Goal: Task Accomplishment & Management: Use online tool/utility

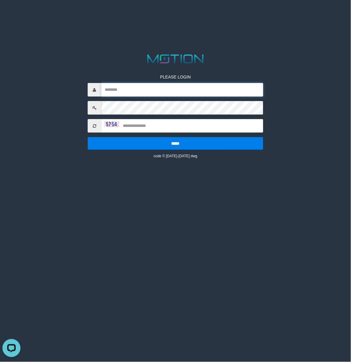
type input "*********"
click at [119, 15] on html "PLEASE LOGIN ********* ***** code © 2012-2018 dwg" at bounding box center [175, 7] width 351 height 15
type input "*********"
click at [140, 93] on input "*********" at bounding box center [182, 90] width 162 height 14
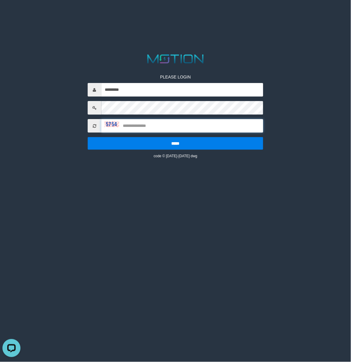
click at [131, 123] on input "text" at bounding box center [182, 126] width 162 height 14
type input "****"
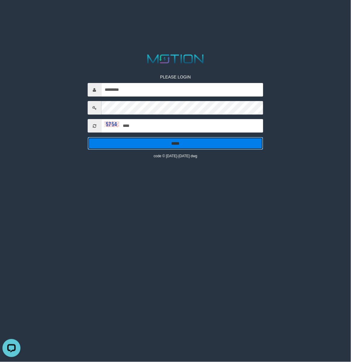
click at [177, 143] on input "*****" at bounding box center [175, 143] width 175 height 13
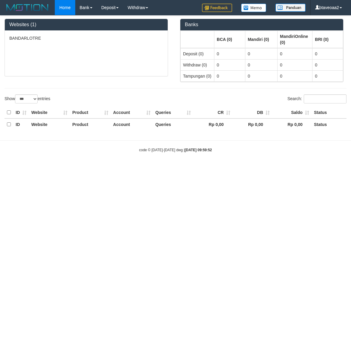
select select "***"
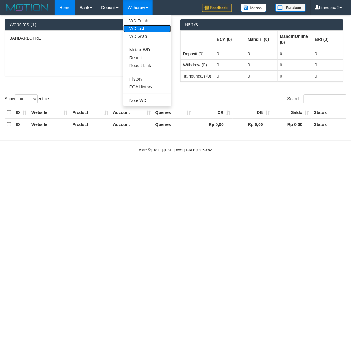
click at [143, 28] on link "WD List" at bounding box center [147, 29] width 48 height 8
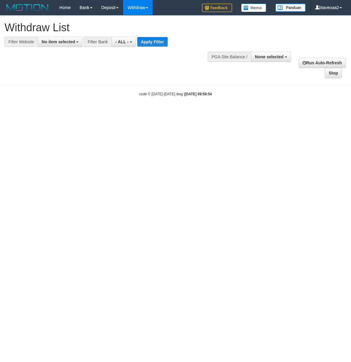
select select
click at [75, 44] on span "No item selected" at bounding box center [58, 41] width 33 height 5
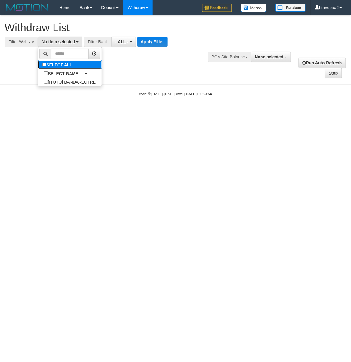
click at [66, 65] on label "SELECT ALL" at bounding box center [58, 64] width 40 height 8
select select "****"
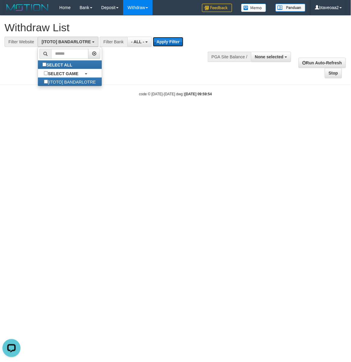
click at [171, 44] on button "Apply Filter" at bounding box center [168, 42] width 30 height 10
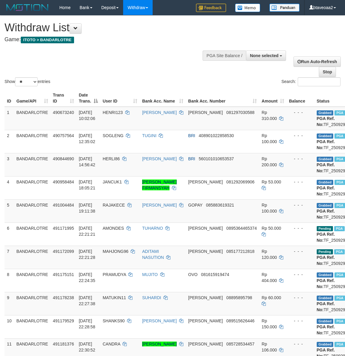
select select
select select "**"
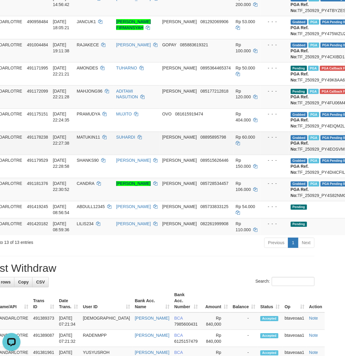
scroll to position [120, 26]
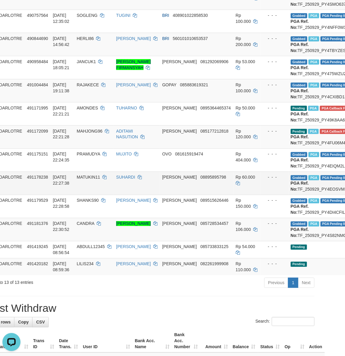
click at [122, 195] on td "SUHARDI" at bounding box center [137, 183] width 46 height 23
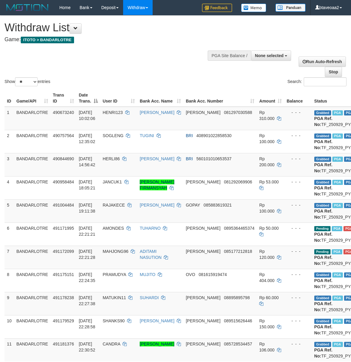
select select
select select "**"
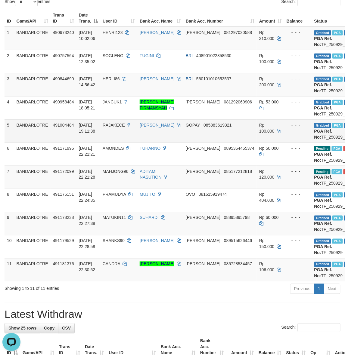
copy td "TF_250929_PY4CXIBD13ICKYNU7XRM"
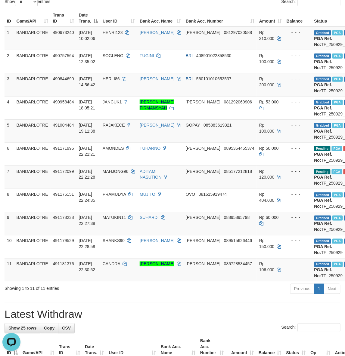
copy td "TF_250929_PY4S82NMQWICYQPSLQM5"
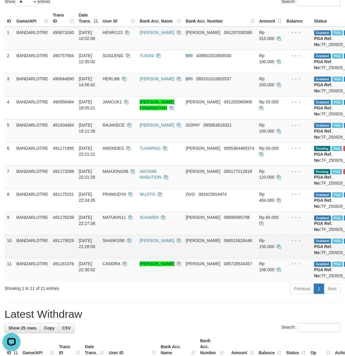
copy td "TF_250929_PY4DI4CFIL41H3UBUPVN"
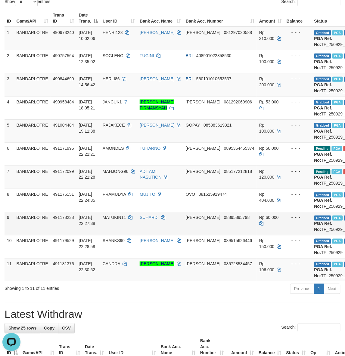
drag, startPoint x: 318, startPoint y: 279, endPoint x: 312, endPoint y: 279, distance: 6.1
copy td "TF_250929_PY4EOSVMLBBPRT9US4W5"
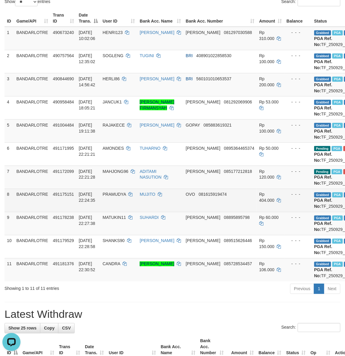
drag, startPoint x: 316, startPoint y: 252, endPoint x: 312, endPoint y: 251, distance: 3.9
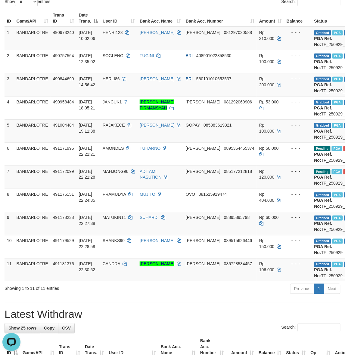
copy td "TF_250929_PY4EIQM2LLMOQCAKTG8T"
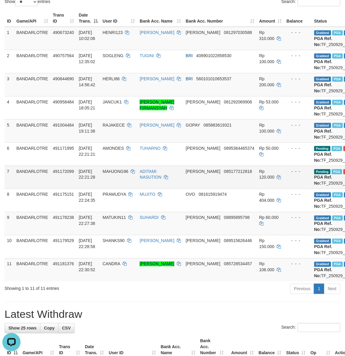
drag, startPoint x: 304, startPoint y: 221, endPoint x: 300, endPoint y: 221, distance: 4.2
copy td "TF_250929_PY4FU06M4FZHKTGCCNGM"
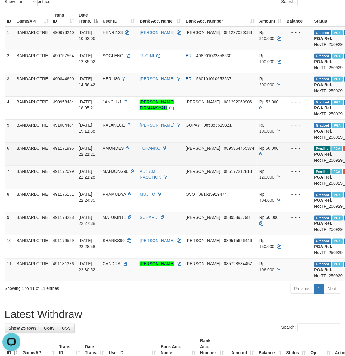
copy td "TF_250929_PY49K8AA6VWIRGZDBDED"
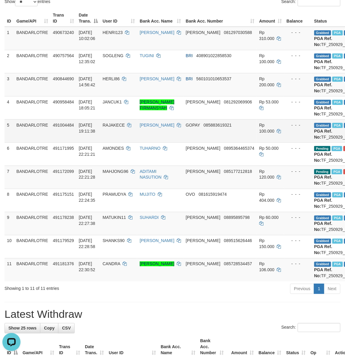
drag, startPoint x: 316, startPoint y: 164, endPoint x: 311, endPoint y: 164, distance: 5.1
copy td "TF_250929_PY4CXIBD13ICKYNU7XRM"
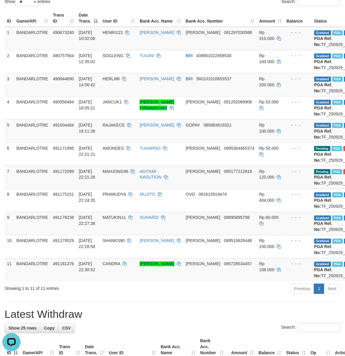
copy td "TF_250929_PY475WZU2B5FSTEXD0ND"
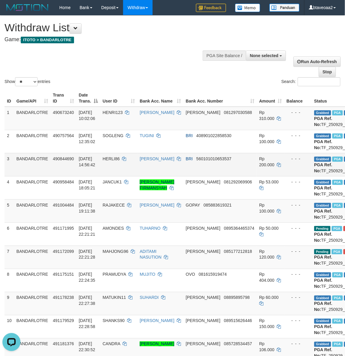
drag, startPoint x: 318, startPoint y: 181, endPoint x: 335, endPoint y: 180, distance: 17.5
copy td "TF_250929_PY4TBYZEST7UKIW3V0YN"
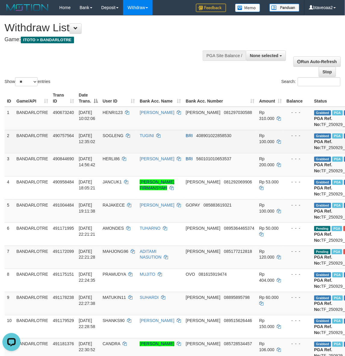
drag, startPoint x: 319, startPoint y: 153, endPoint x: 312, endPoint y: 153, distance: 7.2
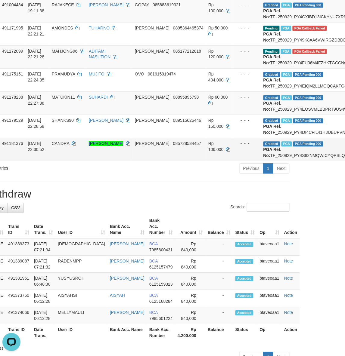
scroll to position [200, 104]
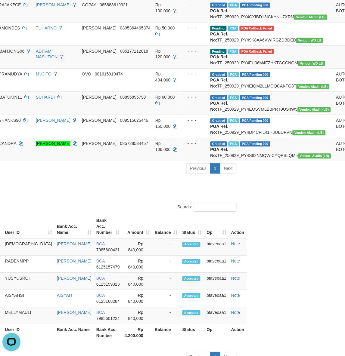
click at [241, 258] on html "Toggle navigation Home Bank Account List Load By Website Group [ITOTO] BANDARLO…" at bounding box center [68, 99] width 345 height 598
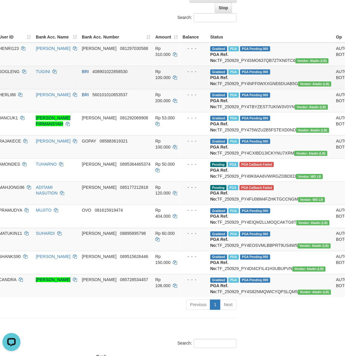
scroll to position [40, 104]
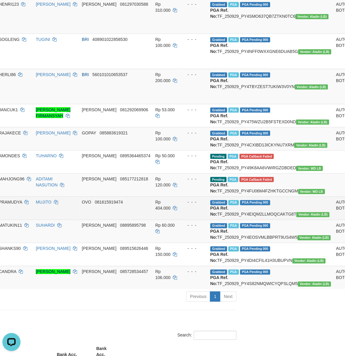
scroll to position [120, 104]
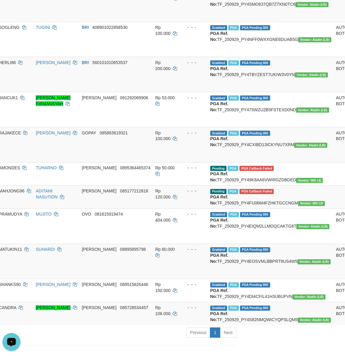
click at [14, 340] on icon "Open LiveChat chat widget" at bounding box center [12, 342] width 6 height 4
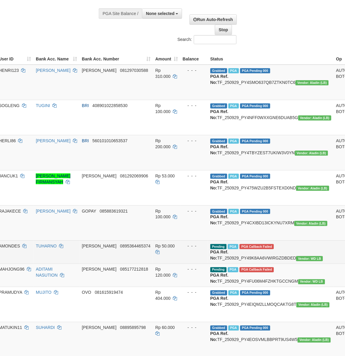
scroll to position [40, 104]
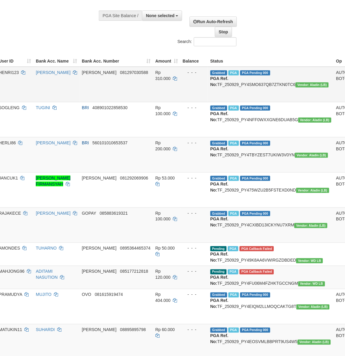
click at [233, 85] on td "Grabbed PGA PGA Pending 000 PGA Ref. No: TF_250929_PY4SMO637QB7ZTKN0TC6 Vendor:…" at bounding box center [271, 84] width 126 height 35
click at [230, 85] on td "Grabbed PGA PGA Pending 000 PGA Ref. No: TF_250929_PY4SMO637QB7ZTKN0TC6 Vendor:…" at bounding box center [271, 84] width 126 height 35
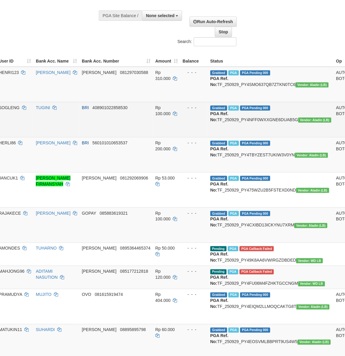
scroll to position [40, 64]
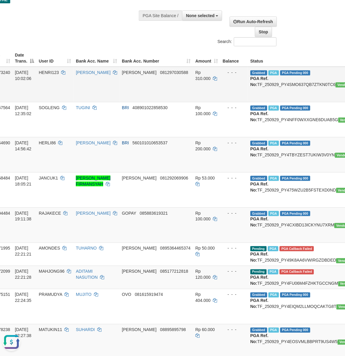
click at [50, 72] on span "HENRI123" at bounding box center [49, 72] width 20 height 5
click at [48, 72] on span "HENRI123" at bounding box center [49, 72] width 20 height 5
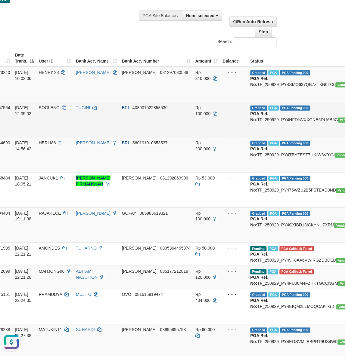
click at [51, 105] on td "SOGLENG" at bounding box center [54, 119] width 37 height 35
click at [51, 104] on td "SOGLENG" at bounding box center [54, 119] width 37 height 35
click at [261, 115] on td "Grabbed PGA PGA Pending 000 PGA Ref. No: TF_250929_PY4NFF0WXXGNE6DUAB5G Vendor:…" at bounding box center [311, 119] width 126 height 35
drag, startPoint x: 261, startPoint y: 115, endPoint x: 256, endPoint y: 116, distance: 4.8
click at [256, 116] on td "Grabbed PGA PGA Pending 000 PGA Ref. No: TF_250929_PY4NFF0WXXGNE6DUAB5G Vendor:…" at bounding box center [311, 119] width 126 height 35
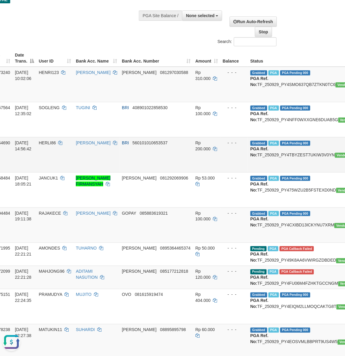
click at [50, 140] on span "HERLI86" at bounding box center [47, 142] width 17 height 5
drag, startPoint x: 50, startPoint y: 129, endPoint x: 46, endPoint y: 129, distance: 4.2
click at [46, 140] on span "HERLI86" at bounding box center [47, 142] width 17 height 5
click at [257, 143] on td "Grabbed PGA PGA Pending 000 PGA Ref. No: TF_250929_PY4TBYZEST7UKIW3V0YN Vendor:…" at bounding box center [311, 154] width 126 height 35
click at [255, 143] on td "Grabbed PGA PGA Pending 000 PGA Ref. No: TF_250929_PY4TBYZEST7UKIW3V0YN Vendor:…" at bounding box center [311, 154] width 126 height 35
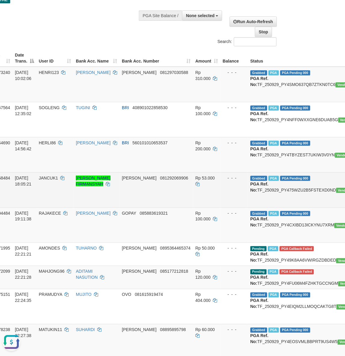
click at [50, 176] on span "JANCUK1" at bounding box center [48, 178] width 19 height 5
click at [48, 176] on span "JANCUK1" at bounding box center [48, 178] width 19 height 5
click at [257, 172] on td "Grabbed PGA PGA Pending 000 PGA Ref. No: TF_250929_PY475WZU2B5FSTEXD0ND Vendor:…" at bounding box center [311, 189] width 126 height 35
click at [254, 172] on td "Grabbed PGA PGA Pending 000 PGA Ref. No: TF_250929_PY475WZU2B5FSTEXD0ND Vendor:…" at bounding box center [311, 189] width 126 height 35
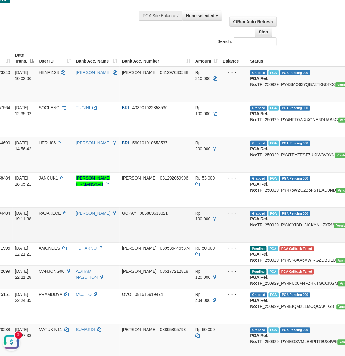
click at [46, 211] on span "RAJAKECE" at bounding box center [50, 213] width 22 height 5
drag, startPoint x: 46, startPoint y: 192, endPoint x: 42, endPoint y: 192, distance: 3.3
click at [42, 208] on td "RAJAKECE" at bounding box center [54, 225] width 37 height 35
click at [273, 208] on td "Grabbed PGA PGA Pending 000 PGA Ref. No: TF_250929_PY4CXIBD13ICKYNU7XRM Vendor:…" at bounding box center [311, 225] width 126 height 35
drag, startPoint x: 273, startPoint y: 201, endPoint x: 270, endPoint y: 202, distance: 3.4
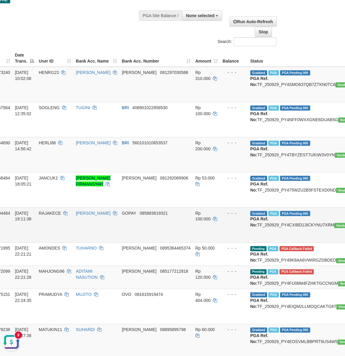
click at [270, 208] on td "Grabbed PGA PGA Pending 000 PGA Ref. No: TF_250929_PY4CXIBD13ICKYNU7XRM Vendor:…" at bounding box center [311, 225] width 126 height 35
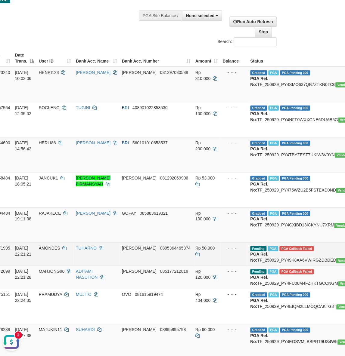
click at [53, 246] on span "AMONDES" at bounding box center [49, 248] width 21 height 5
drag, startPoint x: 53, startPoint y: 218, endPoint x: 50, endPoint y: 218, distance: 3.6
click at [50, 246] on span "AMONDES" at bounding box center [49, 248] width 21 height 5
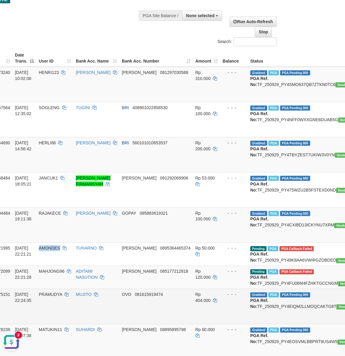
scroll to position [80, 64]
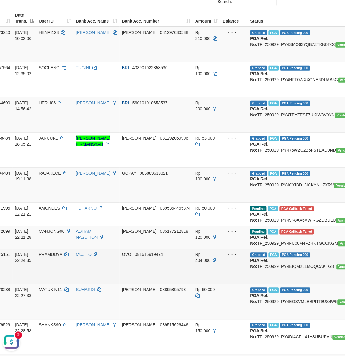
click at [56, 252] on span "PRAMUDYA" at bounding box center [50, 254] width 23 height 5
drag, startPoint x: 56, startPoint y: 238, endPoint x: 52, endPoint y: 238, distance: 3.6
click at [52, 252] on span "PRAMUDYA" at bounding box center [50, 254] width 23 height 5
click at [249, 249] on td "Grabbed PGA PGA Pending 000 PGA Ref. No: TF_250929_PY4EIQM2LLMOQCAKTG8T Vendor:…" at bounding box center [311, 266] width 126 height 35
click at [248, 249] on td "Grabbed PGA PGA Pending 000 PGA Ref. No: TF_250929_PY4EIQM2LLMOQCAKTG8T Vendor:…" at bounding box center [311, 266] width 126 height 35
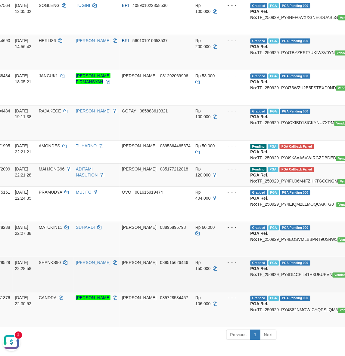
scroll to position [160, 64]
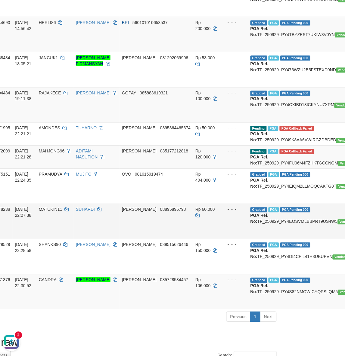
click at [50, 204] on td "MATUKIN11" at bounding box center [54, 221] width 37 height 35
drag, startPoint x: 50, startPoint y: 189, endPoint x: 53, endPoint y: 186, distance: 4.5
click at [48, 204] on td "MATUKIN11" at bounding box center [54, 221] width 37 height 35
click at [261, 204] on td "Grabbed PGA PGA Pending 000 PGA Ref. No: TF_250929_PY4EOSVMLBBPRT9US4W5 Vendor:…" at bounding box center [311, 221] width 126 height 35
drag, startPoint x: 261, startPoint y: 197, endPoint x: 254, endPoint y: 198, distance: 6.9
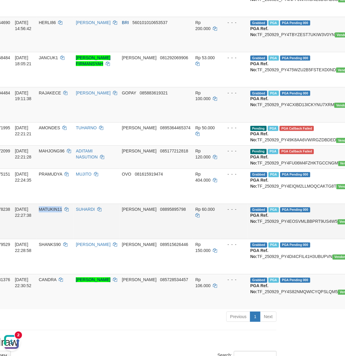
click at [254, 204] on td "Grabbed PGA PGA Pending 000 PGA Ref. No: TF_250929_PY4EOSVMLBBPRT9US4W5 Vendor:…" at bounding box center [311, 221] width 126 height 35
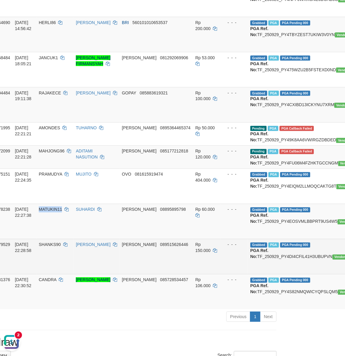
click at [54, 242] on span "SHANKS90" at bounding box center [50, 244] width 22 height 5
drag, startPoint x: 54, startPoint y: 214, endPoint x: 223, endPoint y: 215, distance: 168.7
click at [53, 242] on span "SHANKS90" at bounding box center [50, 244] width 22 height 5
click at [258, 239] on td "Grabbed PGA PGA Pending 000 PGA Ref. No: TF_250929_PY4DI4CFIL41H3UBUPVN Vendor:…" at bounding box center [311, 256] width 126 height 35
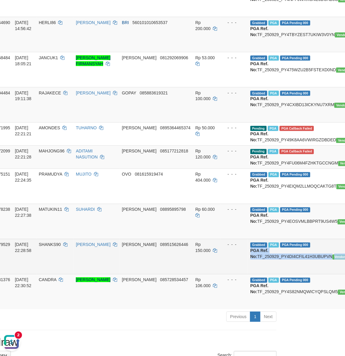
click at [258, 239] on td "Grabbed PGA PGA Pending 000 PGA Ref. No: TF_250929_PY4DI4CFIL41H3UBUPVN Vendor:…" at bounding box center [311, 256] width 126 height 35
click at [265, 239] on td "Grabbed PGA PGA Pending 000 PGA Ref. No: TF_250929_PY4DI4CFIL41H3UBUPVN Vendor:…" at bounding box center [311, 256] width 126 height 35
click at [277, 239] on td "Grabbed PGA PGA Pending 000 PGA Ref. No: TF_250929_PY4DI4CFIL41H3UBUPVN Vendor:…" at bounding box center [311, 256] width 126 height 35
drag, startPoint x: 277, startPoint y: 226, endPoint x: 269, endPoint y: 225, distance: 8.2
click at [269, 239] on td "Grabbed PGA PGA Pending 000 PGA Ref. No: TF_250929_PY4DI4CFIL41H3UBUPVN Vendor:…" at bounding box center [311, 256] width 126 height 35
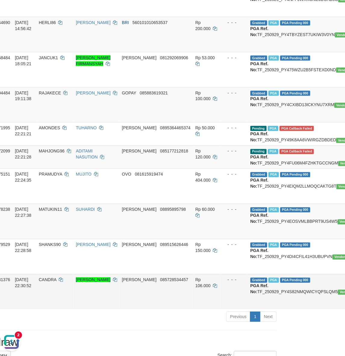
click at [56, 278] on span "CANDRA" at bounding box center [47, 280] width 17 height 5
click at [54, 278] on span "CANDRA" at bounding box center [47, 280] width 17 height 5
click at [51, 278] on span "CANDRA" at bounding box center [47, 280] width 17 height 5
click at [260, 274] on td "Grabbed PGA PGA Pending 000 PGA Ref. No: TF_250929_PY4S82NMQWICYQPSLQM5 Vendor:…" at bounding box center [311, 291] width 126 height 35
drag, startPoint x: 260, startPoint y: 254, endPoint x: 251, endPoint y: 254, distance: 9.0
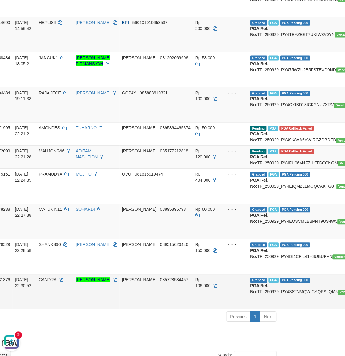
click at [251, 274] on td "Grabbed PGA PGA Pending 000 PGA Ref. No: TF_250929_PY4S82NMQWICYQPSLQM5 Vendor:…" at bounding box center [311, 291] width 126 height 35
click at [4, 345] on button "Open LiveChat chat widget" at bounding box center [11, 342] width 18 height 18
click at [175, 311] on div "Previous 1 Next" at bounding box center [181, 317] width 192 height 13
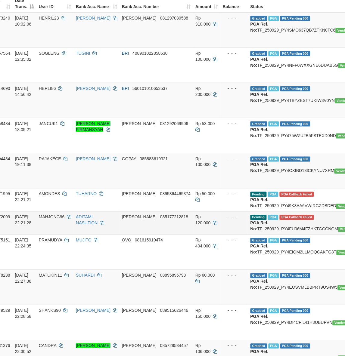
scroll to position [80, 64]
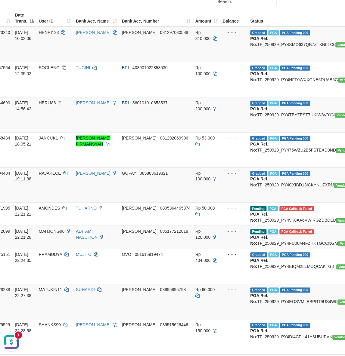
click at [9, 343] on button "Open LiveChat chat widget" at bounding box center [11, 342] width 18 height 18
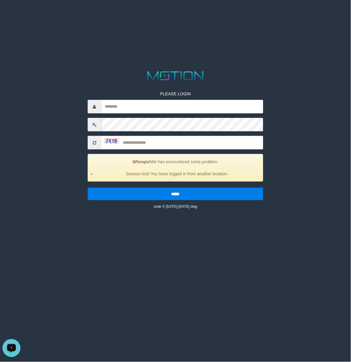
click at [11, 344] on div "Open LiveChat chat widget" at bounding box center [11, 348] width 10 height 10
type input "*********"
click at [35, 15] on html "PLEASE LOGIN ********* Whoops! We has encountered some problem. Session lost! Y…" at bounding box center [175, 7] width 351 height 15
drag, startPoint x: 158, startPoint y: 268, endPoint x: 148, endPoint y: 237, distance: 32.0
click at [158, 15] on html "PLEASE LOGIN ********* Whoops! We has encountered some problem. Session lost! Y…" at bounding box center [175, 7] width 351 height 15
